Goal: Information Seeking & Learning: Learn about a topic

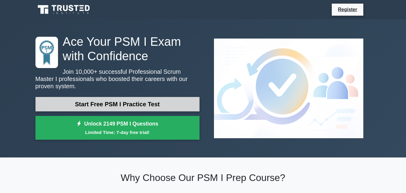
click at [130, 101] on link "Start Free PSM I Practice Test" at bounding box center [117, 104] width 164 height 14
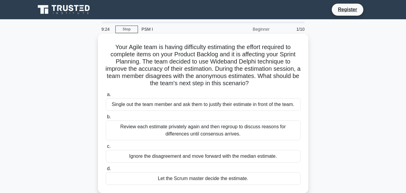
click at [125, 133] on div "Review each estimate privately again and then regroup to discuss reasons for di…" at bounding box center [203, 130] width 195 height 20
click at [106, 119] on input "b. Review each estimate privately again and then regroup to discuss reasons for…" at bounding box center [106, 117] width 0 height 4
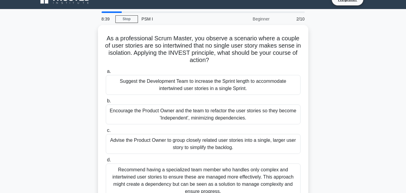
scroll to position [19, 0]
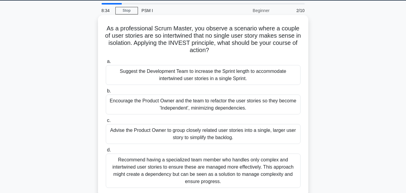
click at [267, 79] on div "Suggest the Development Team to increase the Sprint length to accommodate inter…" at bounding box center [203, 75] width 195 height 20
click at [106, 63] on input "a. Suggest the Development Team to increase the Sprint length to accommodate in…" at bounding box center [106, 62] width 0 height 4
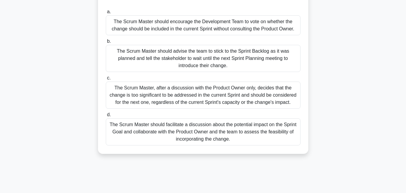
scroll to position [68, 0]
click at [281, 133] on div "The Scrum Master should facilitate a discussion about the potential impact on t…" at bounding box center [203, 131] width 195 height 27
click at [106, 117] on input "d. The Scrum Master should facilitate a discussion about the potential impact o…" at bounding box center [106, 115] width 0 height 4
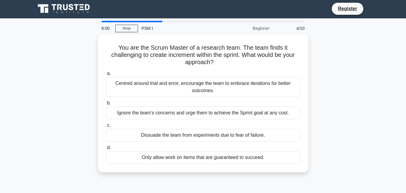
scroll to position [0, 0]
